Goal: Ask a question

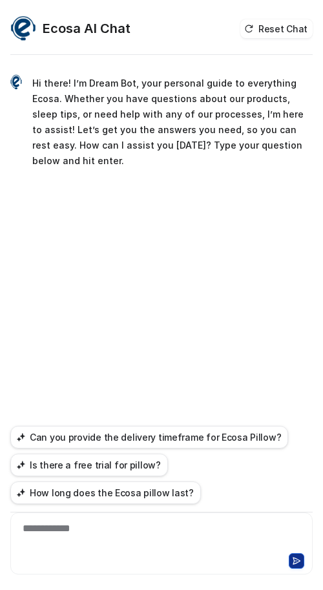
click at [66, 553] on div at bounding box center [162, 560] width 296 height 18
click at [69, 552] on div at bounding box center [162, 560] width 296 height 18
click at [85, 530] on div "**********" at bounding box center [162, 536] width 296 height 30
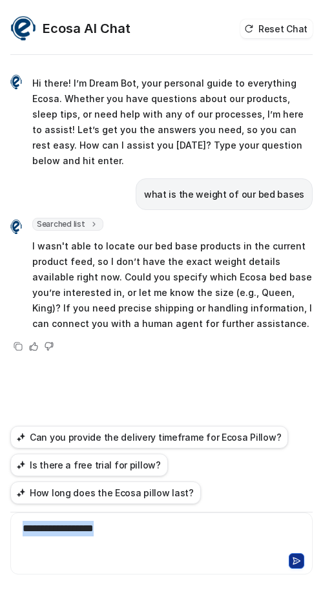
drag, startPoint x: 145, startPoint y: 537, endPoint x: -388, endPoint y: 479, distance: 535.9
click at [0, 479] on html "Ecosa AI Chat Reset Chat Hi there! I’m Dream Bot, your personal guide to everyt…" at bounding box center [161, 295] width 323 height 590
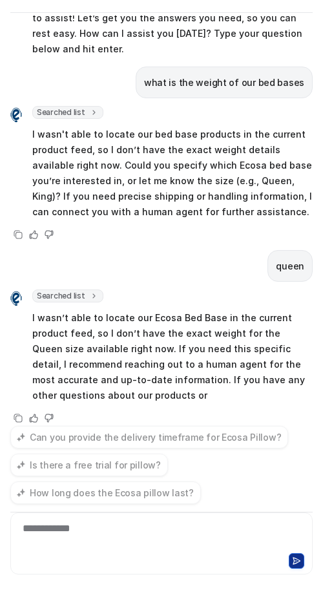
scroll to position [85, 0]
